Goal: Task Accomplishment & Management: Manage account settings

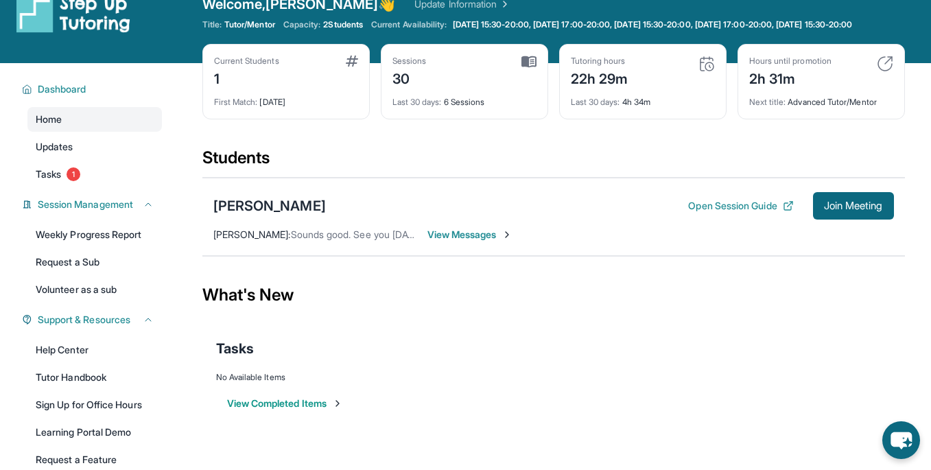
scroll to position [45, 0]
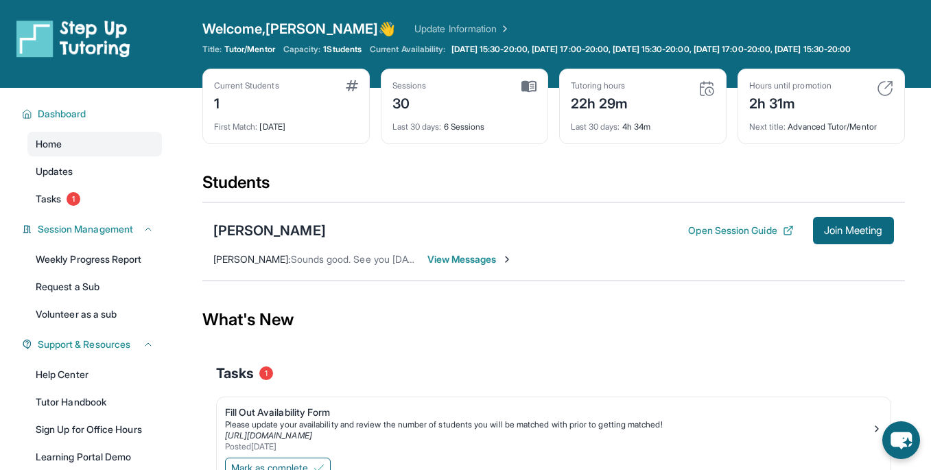
click at [703, 97] on img at bounding box center [706, 88] width 16 height 16
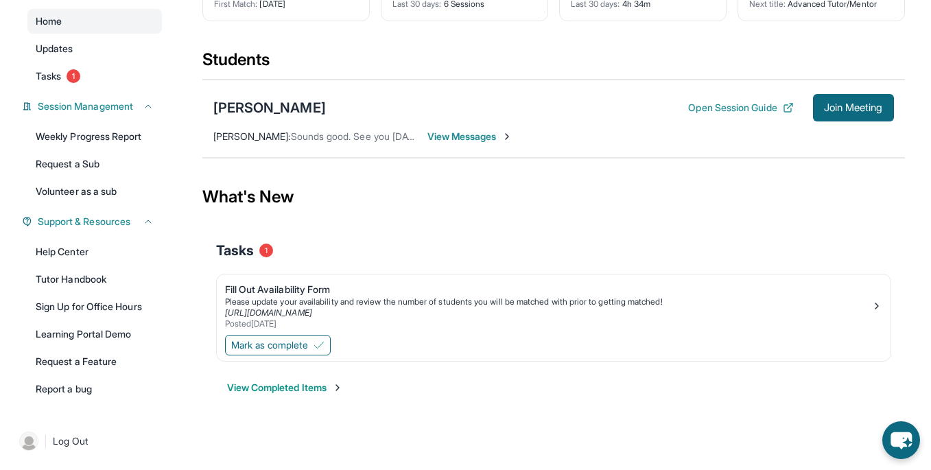
scroll to position [134, 0]
click at [288, 347] on span "Mark as complete" at bounding box center [269, 345] width 77 height 14
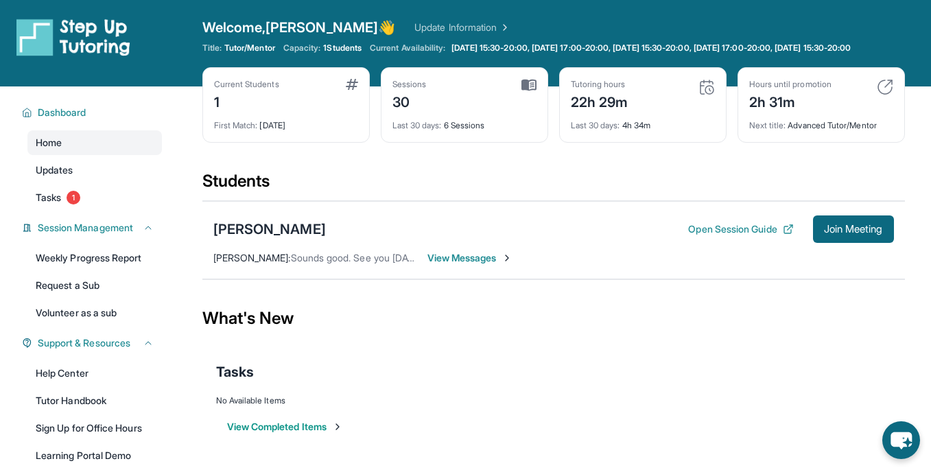
scroll to position [4, 0]
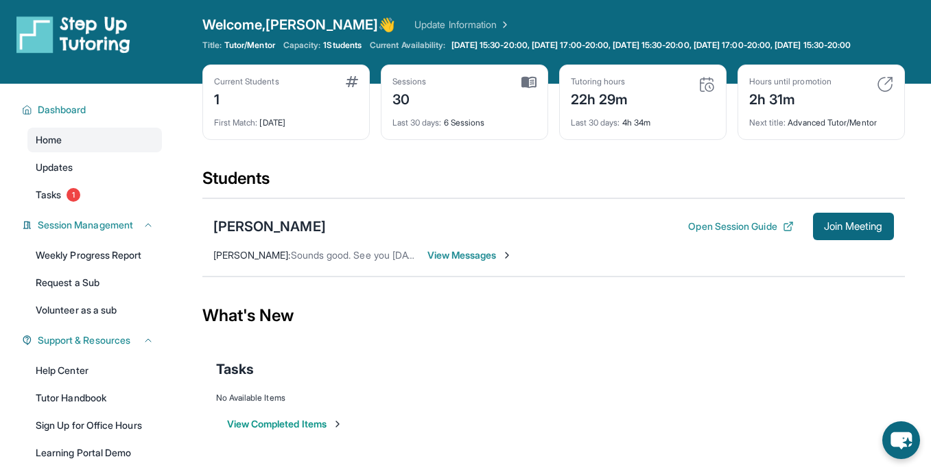
click at [619, 128] on span "Last 30 days :" at bounding box center [595, 122] width 49 height 10
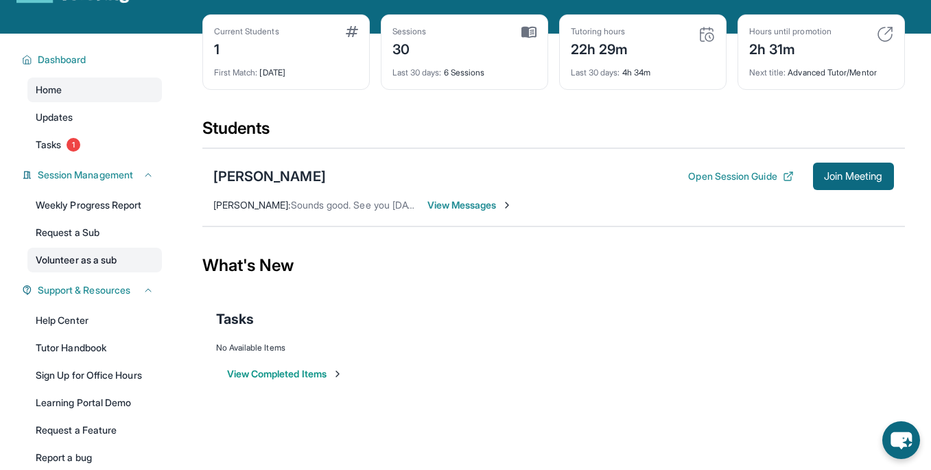
click at [74, 269] on link "Volunteer as a sub" at bounding box center [94, 260] width 134 height 25
click at [88, 157] on link "Tasks 1" at bounding box center [94, 144] width 134 height 25
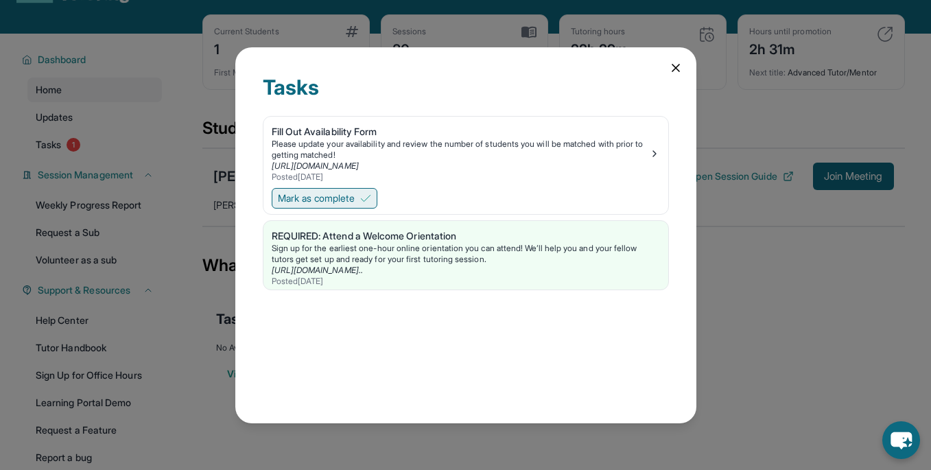
click at [307, 195] on span "Mark as complete" at bounding box center [316, 198] width 77 height 14
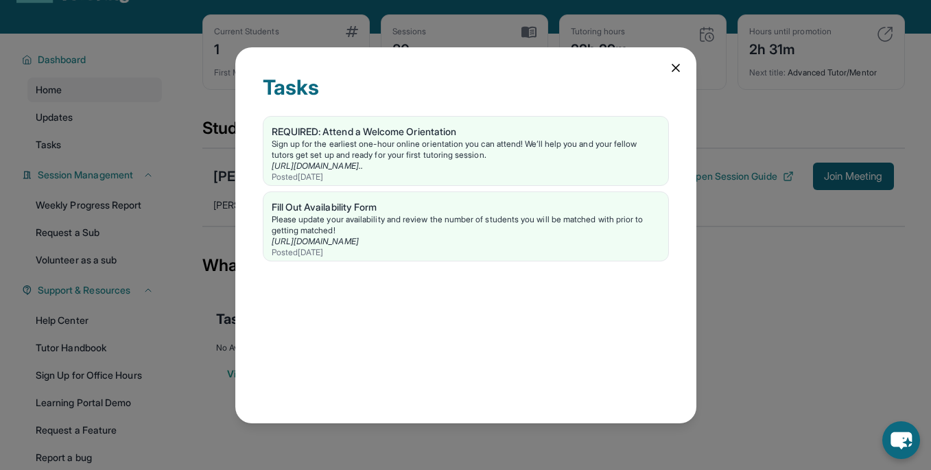
click at [677, 68] on icon at bounding box center [676, 68] width 14 height 14
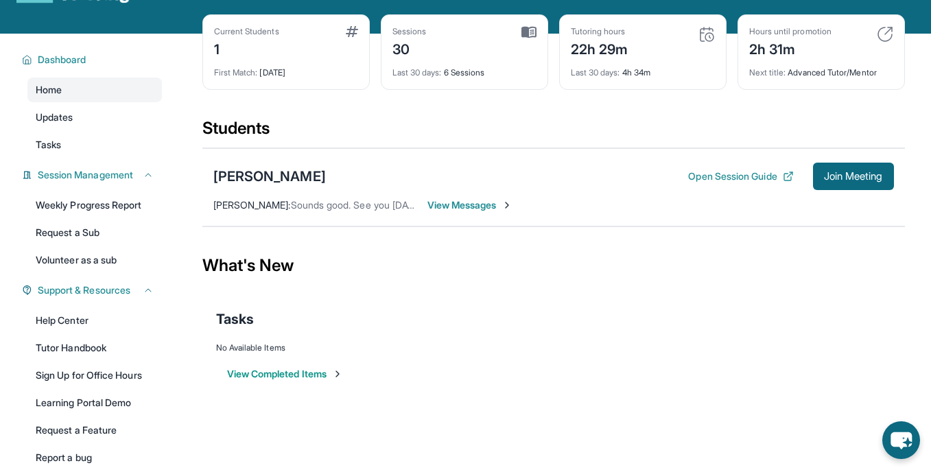
click at [706, 43] on img at bounding box center [706, 34] width 16 height 16
click at [696, 56] on div "Tutoring hours 22h 29m" at bounding box center [643, 42] width 144 height 33
click at [652, 78] on div "Last 30 days : 4h 34m" at bounding box center [643, 68] width 144 height 19
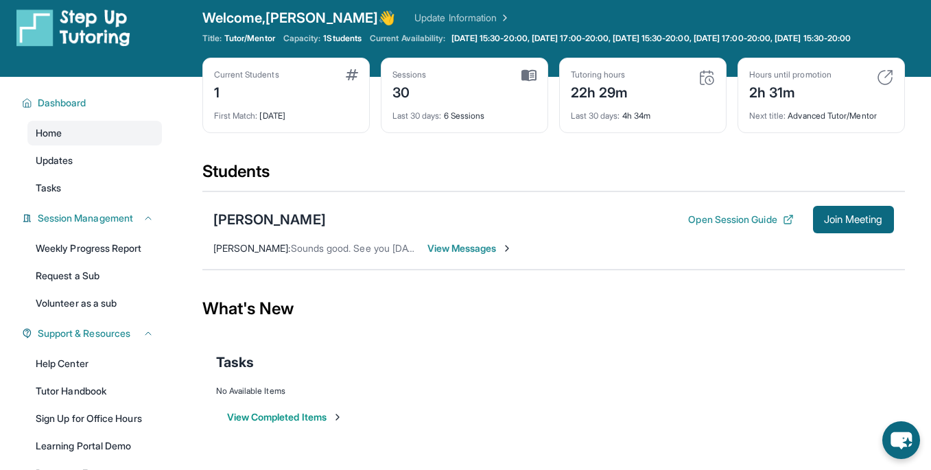
scroll to position [0, 0]
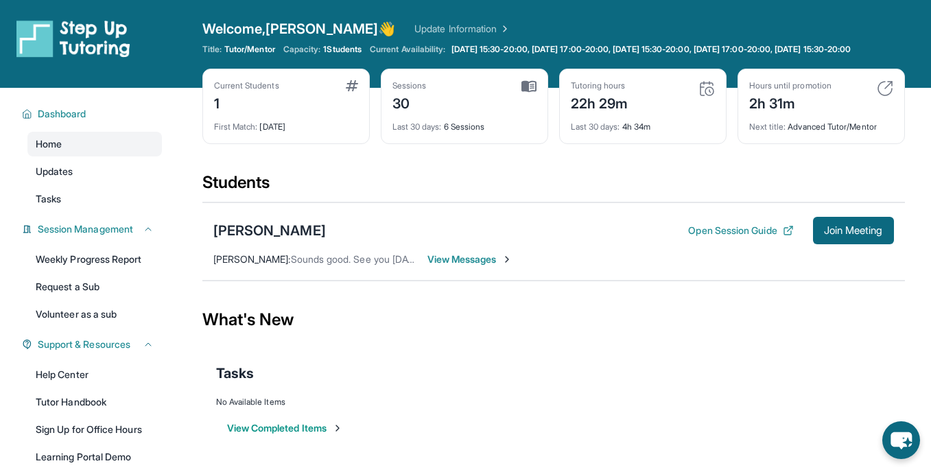
click at [536, 93] on img at bounding box center [528, 86] width 15 height 12
click at [612, 91] on div "Tutoring hours" at bounding box center [600, 85] width 58 height 11
click at [505, 49] on span "[DATE] 15:30-20:00, [DATE] 17:00-20:00, [DATE] 15:30-20:00, [DATE] 17:00-20:00,…" at bounding box center [651, 49] width 400 height 11
click at [344, 46] on span "1 Students" at bounding box center [342, 49] width 38 height 11
click at [521, 44] on span "[DATE] 15:30-20:00, [DATE] 17:00-20:00, [DATE] 15:30-20:00, [DATE] 17:00-20:00,…" at bounding box center [651, 49] width 400 height 11
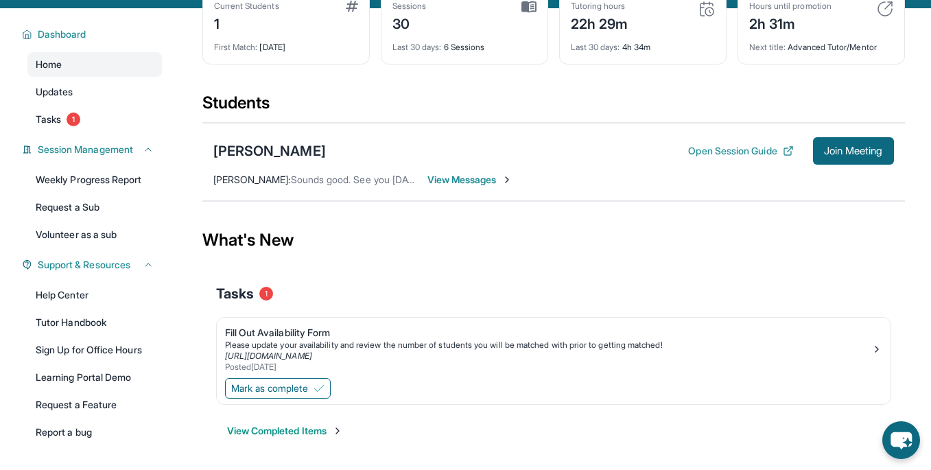
scroll to position [134, 0]
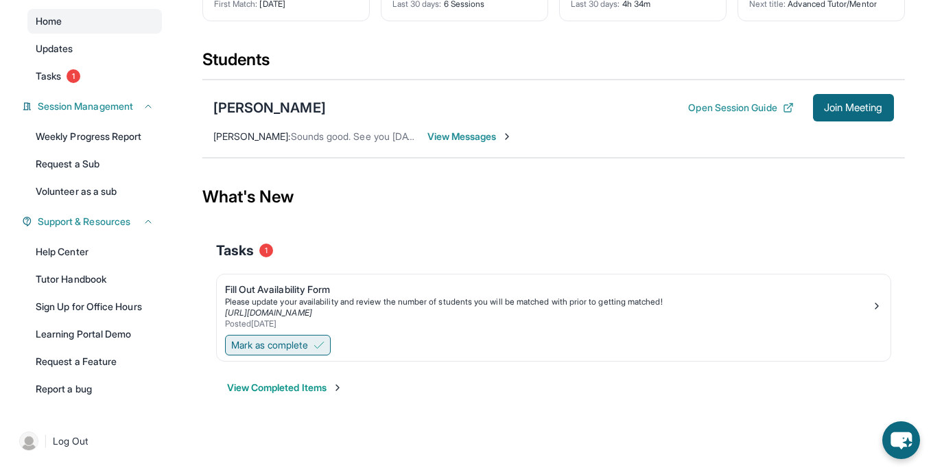
click at [308, 344] on span "Mark as complete" at bounding box center [269, 345] width 77 height 14
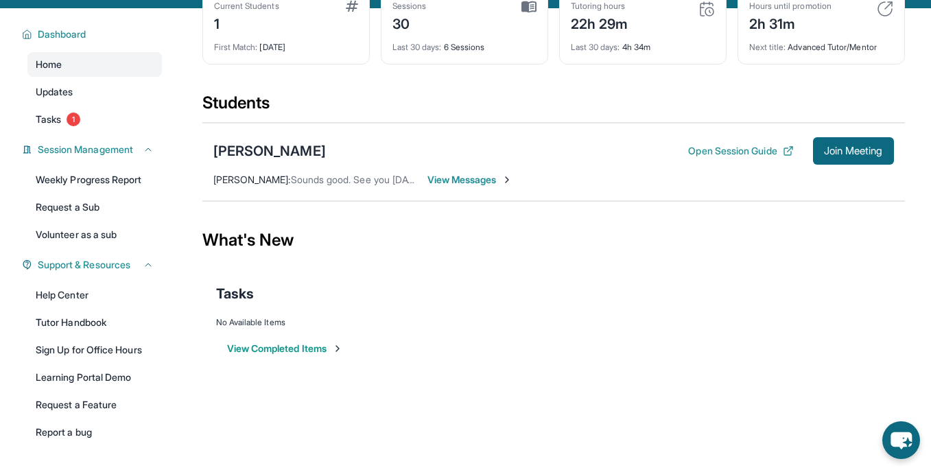
scroll to position [0, 0]
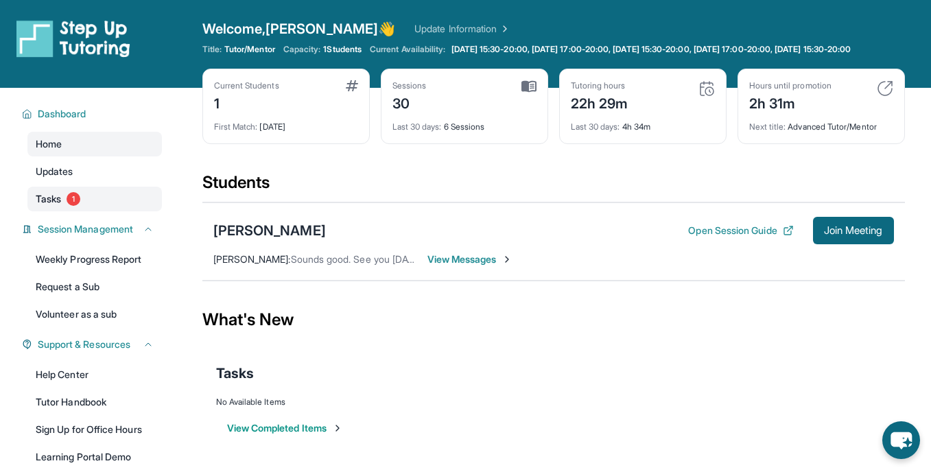
click at [79, 211] on link "Tasks 1" at bounding box center [94, 199] width 134 height 25
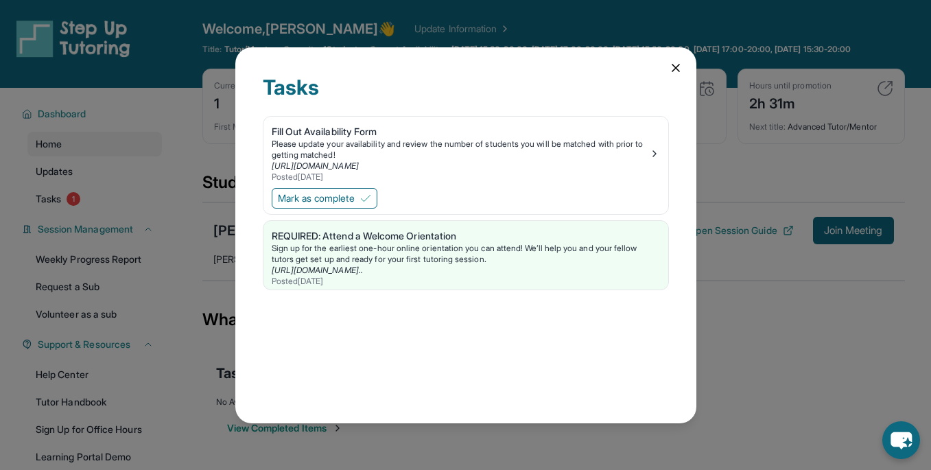
click at [674, 77] on div "Tasks Fill Out Availability Form Please update your availability and review the…" at bounding box center [465, 235] width 461 height 376
click at [674, 75] on div "Tasks Fill Out Availability Form Please update your availability and review the…" at bounding box center [465, 235] width 461 height 376
click at [674, 73] on icon at bounding box center [676, 68] width 14 height 14
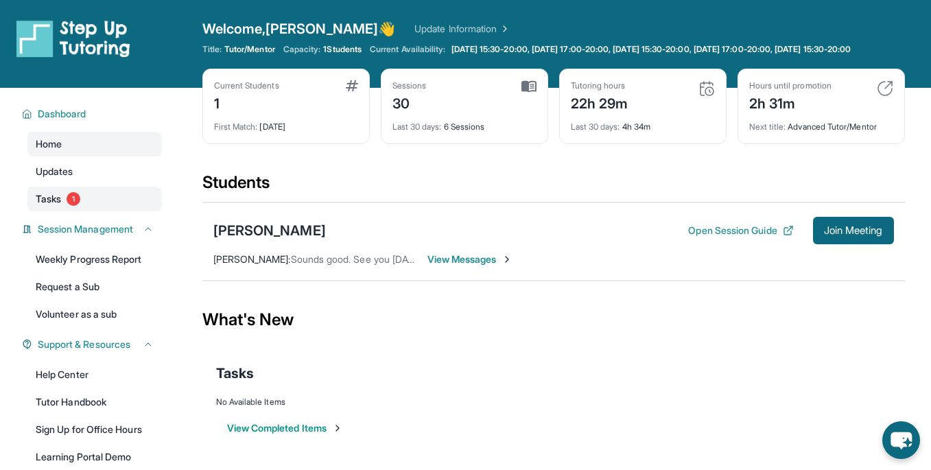
click at [74, 206] on span "1" at bounding box center [74, 199] width 14 height 14
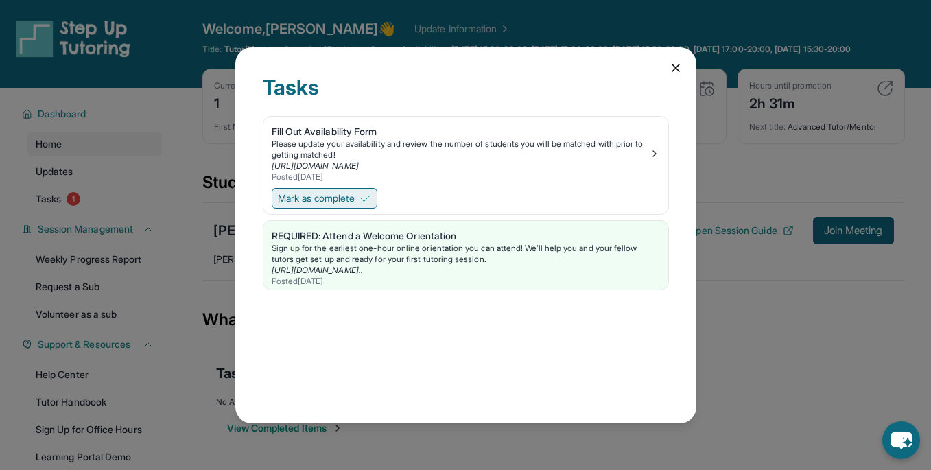
click at [350, 196] on span "Mark as complete" at bounding box center [316, 198] width 77 height 14
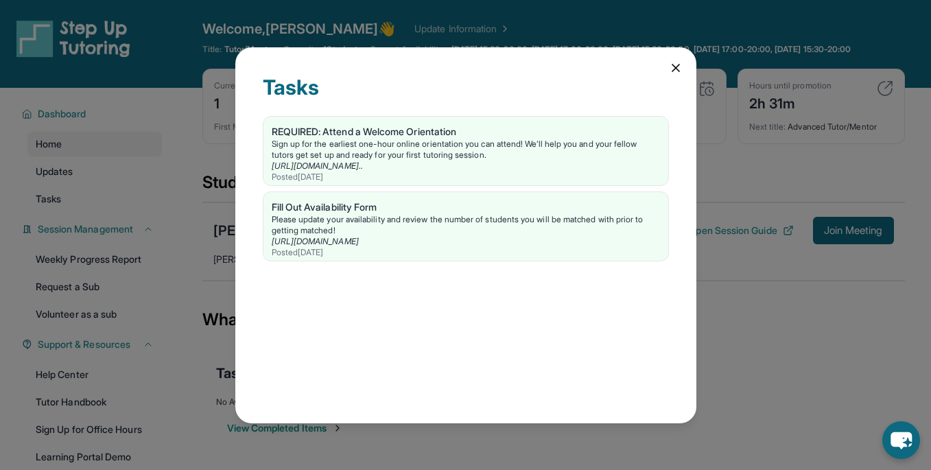
click at [671, 66] on icon at bounding box center [676, 68] width 14 height 14
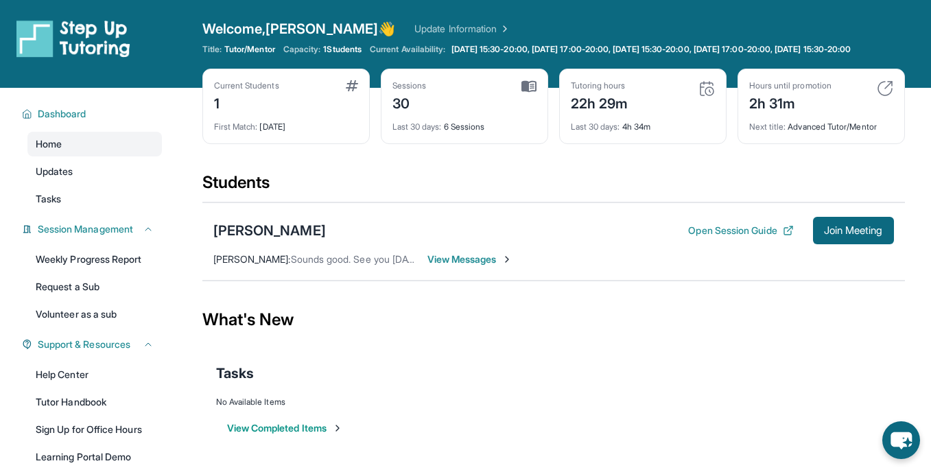
click at [704, 97] on img at bounding box center [706, 88] width 16 height 16
click at [35, 60] on div at bounding box center [98, 43] width 165 height 49
click at [37, 44] on img at bounding box center [73, 38] width 114 height 38
click at [92, 32] on img at bounding box center [73, 38] width 114 height 38
